Goal: Information Seeking & Learning: Learn about a topic

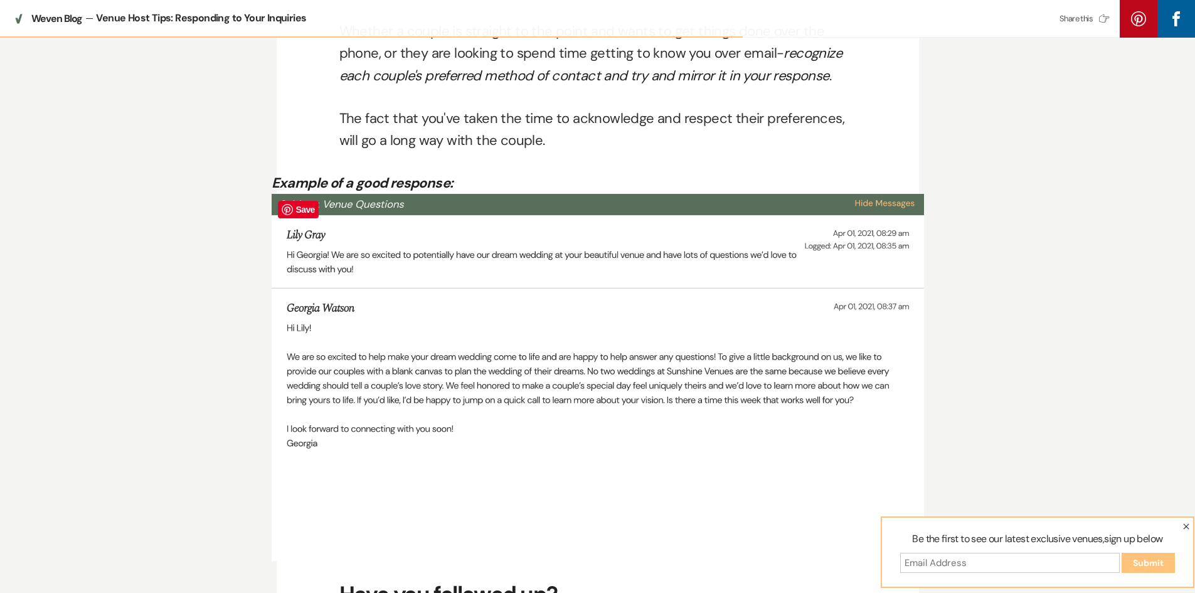
scroll to position [2634, 0]
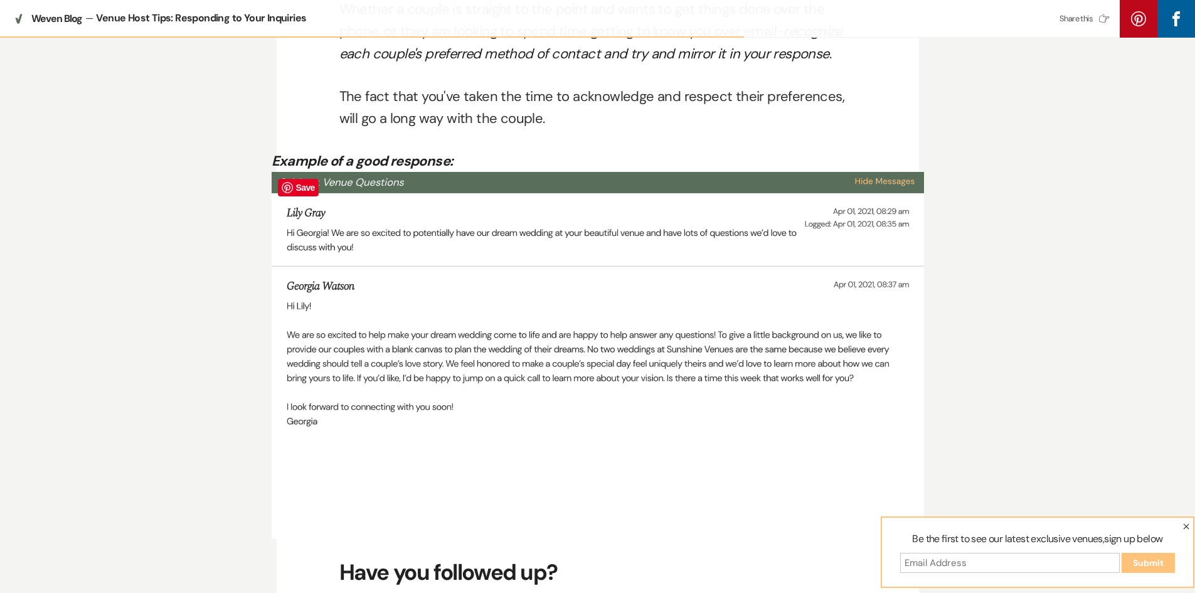
click at [285, 301] on img at bounding box center [598, 355] width 652 height 367
click at [285, 307] on img at bounding box center [598, 355] width 652 height 367
click at [292, 305] on img at bounding box center [598, 355] width 652 height 367
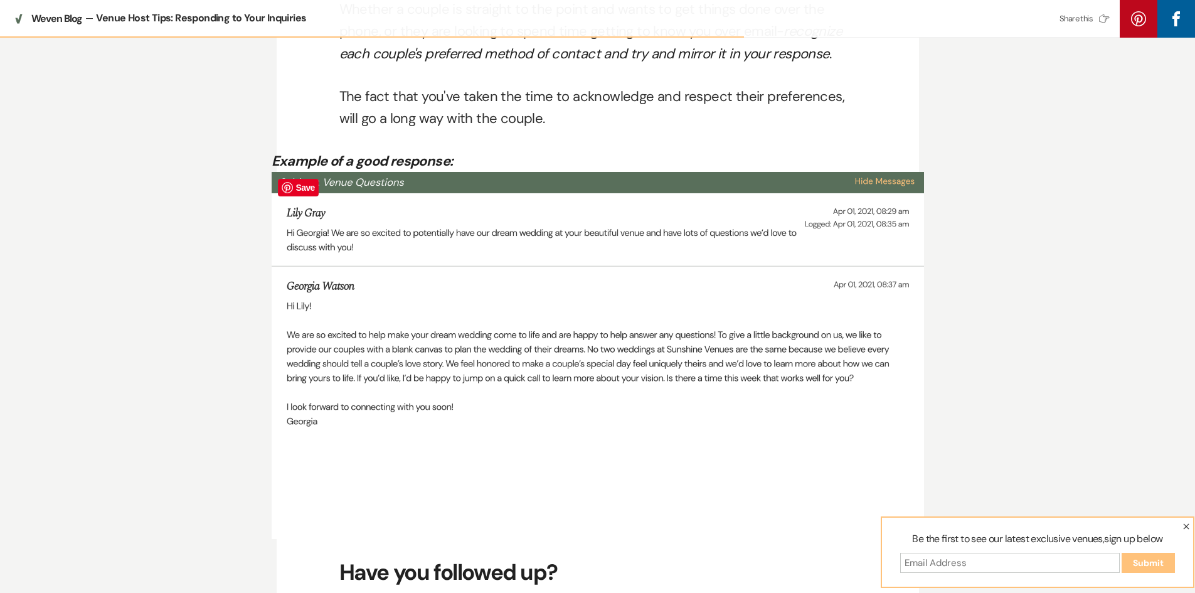
click at [303, 326] on img at bounding box center [598, 355] width 652 height 367
click at [326, 403] on img at bounding box center [598, 355] width 652 height 367
click at [1187, 524] on icon "button" at bounding box center [1186, 526] width 6 height 6
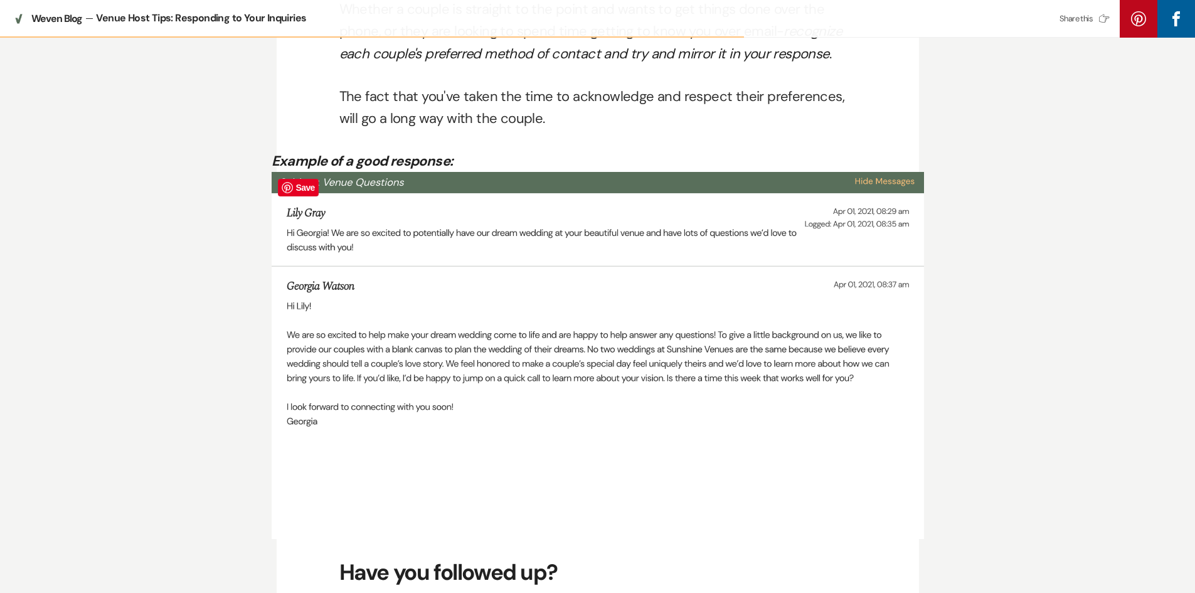
click at [364, 415] on img at bounding box center [598, 355] width 652 height 367
click at [336, 416] on img at bounding box center [598, 355] width 652 height 367
click at [324, 351] on img at bounding box center [598, 355] width 652 height 367
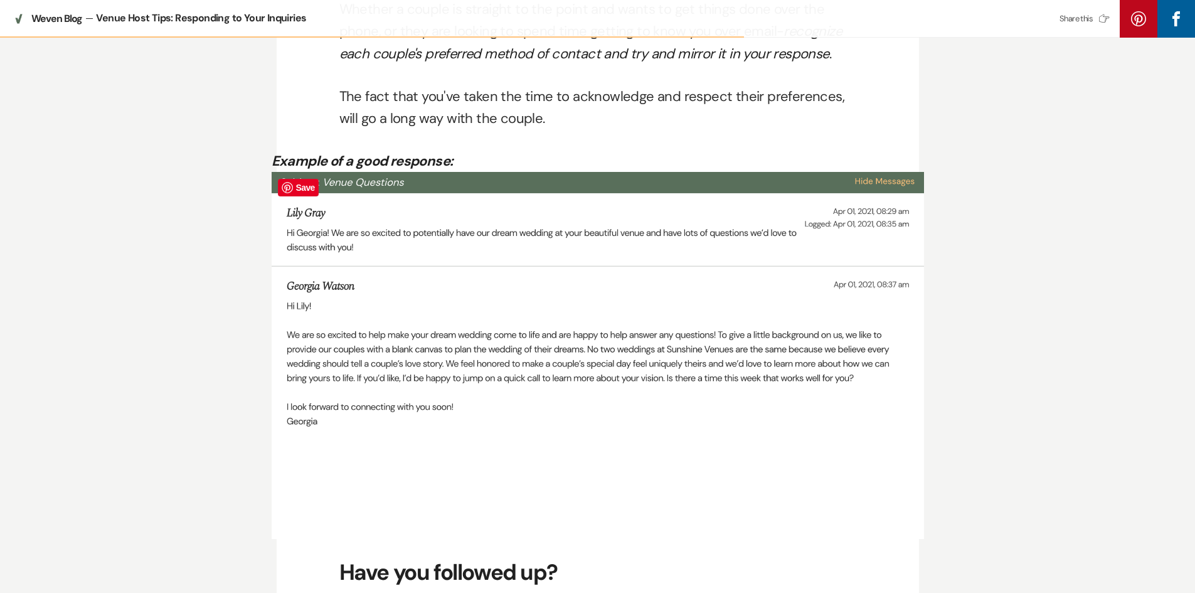
click at [324, 351] on img at bounding box center [598, 355] width 652 height 367
click at [311, 322] on img at bounding box center [598, 355] width 652 height 367
click at [324, 331] on img at bounding box center [598, 355] width 652 height 367
click at [318, 325] on img at bounding box center [598, 355] width 652 height 367
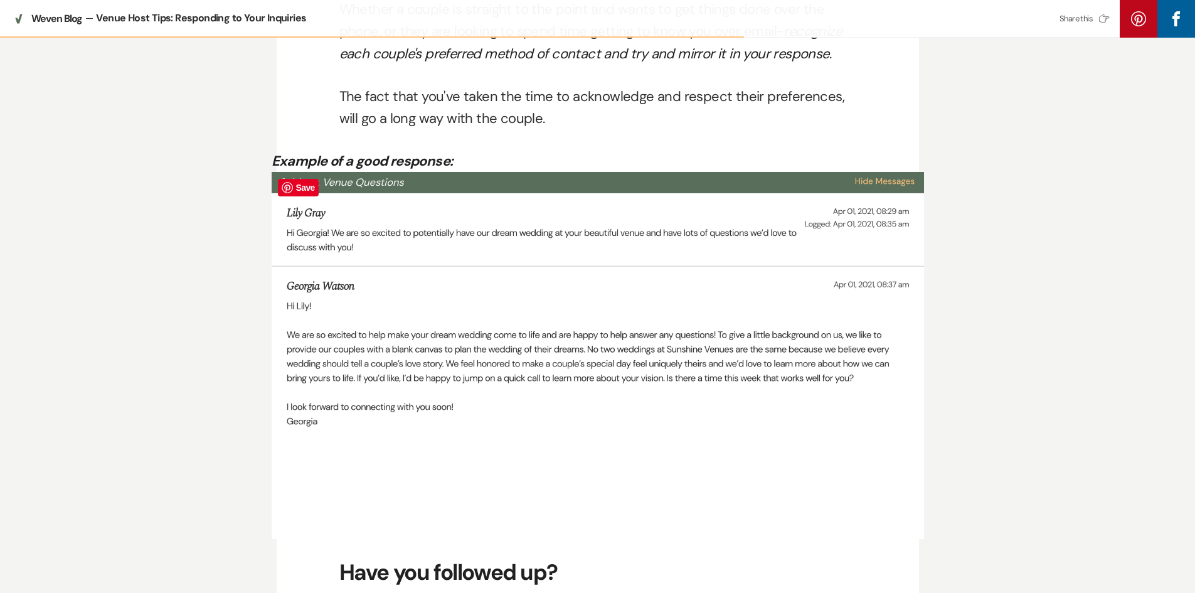
click at [318, 325] on img at bounding box center [598, 355] width 652 height 367
click at [295, 301] on img at bounding box center [598, 355] width 652 height 367
